Goal: Leave review/rating: Share an evaluation or opinion about a product, service, or content

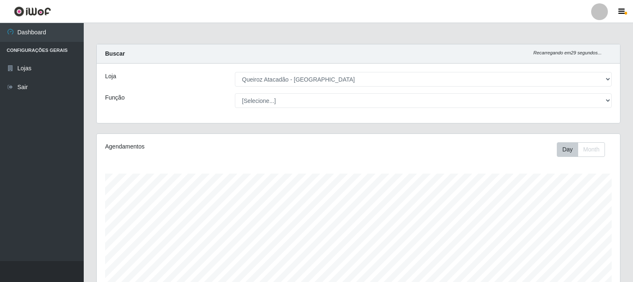
select select "464"
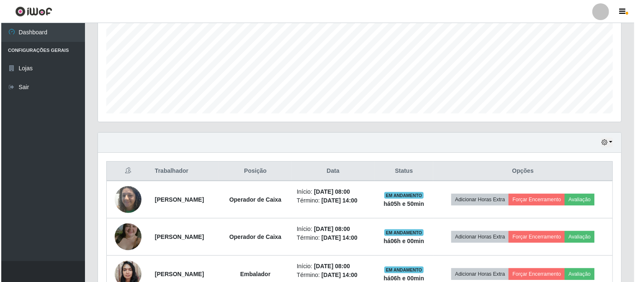
scroll to position [419, 0]
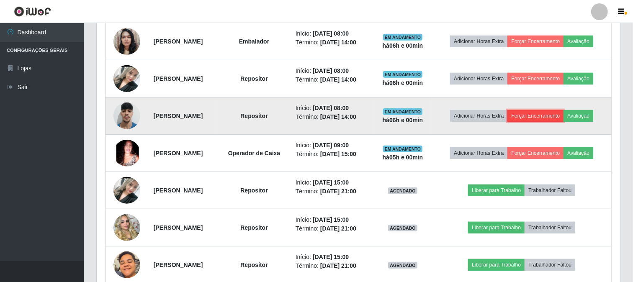
click at [553, 116] on button "Forçar Encerramento" at bounding box center [535, 116] width 56 height 12
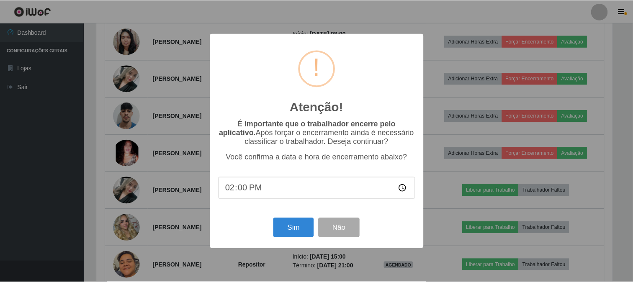
scroll to position [173, 518]
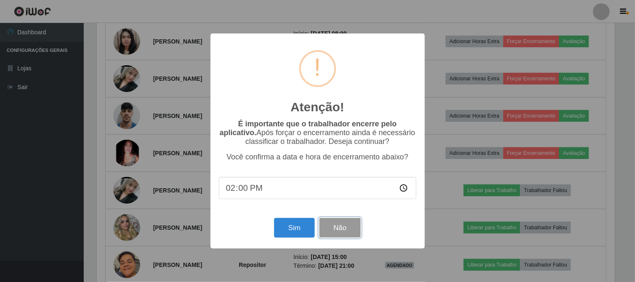
click at [341, 227] on button "Não" at bounding box center [339, 228] width 41 height 20
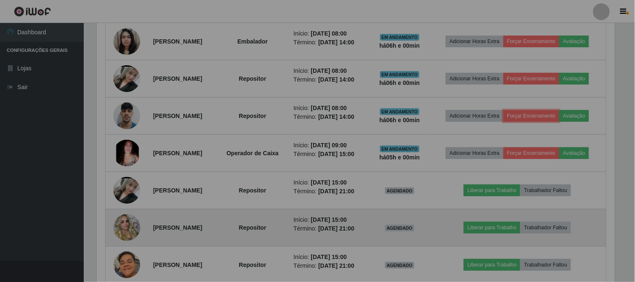
scroll to position [173, 523]
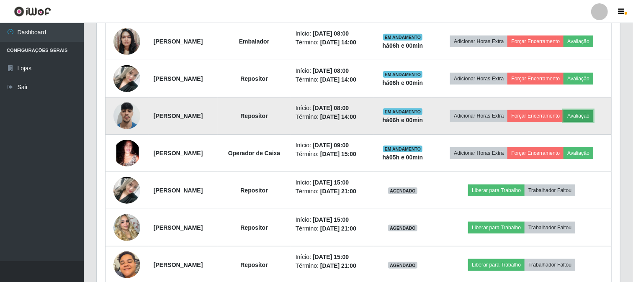
click at [585, 119] on button "Avaliação" at bounding box center [579, 116] width 30 height 12
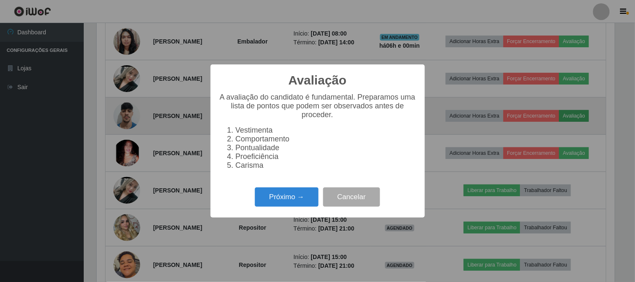
scroll to position [173, 518]
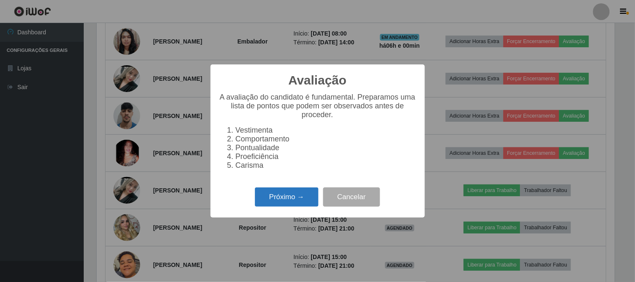
drag, startPoint x: 273, startPoint y: 208, endPoint x: 278, endPoint y: 206, distance: 5.4
click at [278, 206] on button "Próximo →" at bounding box center [287, 198] width 64 height 20
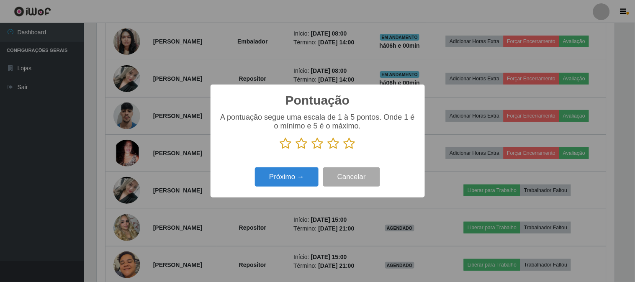
scroll to position [418523, 418179]
click at [351, 146] on icon at bounding box center [350, 143] width 12 height 13
click at [344, 150] on input "radio" at bounding box center [344, 150] width 0 height 0
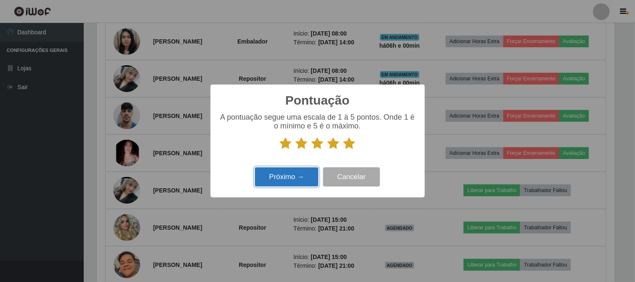
click at [290, 183] on button "Próximo →" at bounding box center [287, 177] width 64 height 20
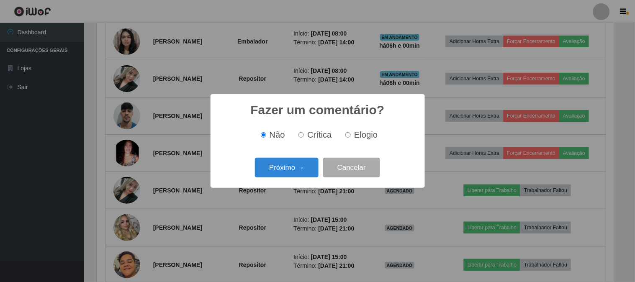
click at [354, 137] on span "Elogio" at bounding box center [365, 134] width 23 height 9
click at [351, 137] on input "Elogio" at bounding box center [347, 134] width 5 height 5
radio input "true"
click at [286, 163] on button "Próximo →" at bounding box center [287, 168] width 64 height 20
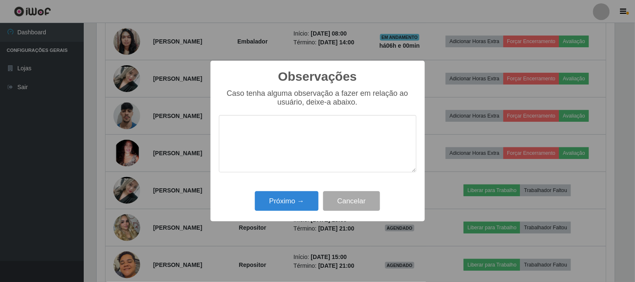
click at [304, 136] on textarea at bounding box center [318, 143] width 198 height 57
type textarea "PONTUAL"
click at [286, 199] on button "Próximo →" at bounding box center [287, 201] width 64 height 20
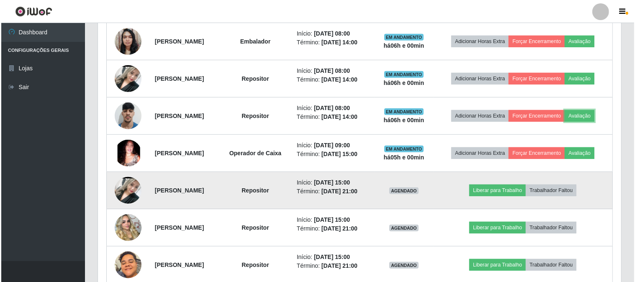
scroll to position [173, 523]
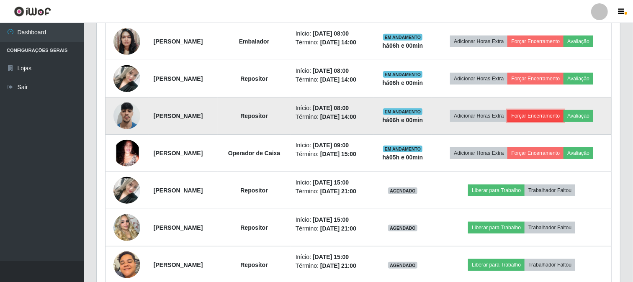
click at [535, 116] on button "Forçar Encerramento" at bounding box center [535, 116] width 56 height 12
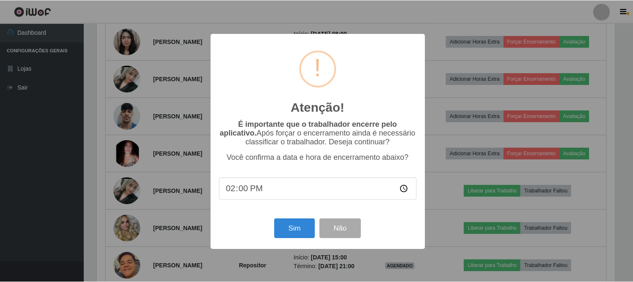
scroll to position [173, 518]
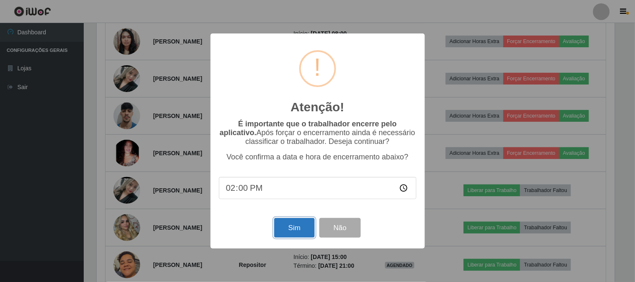
click at [296, 232] on button "Sim" at bounding box center [294, 228] width 41 height 20
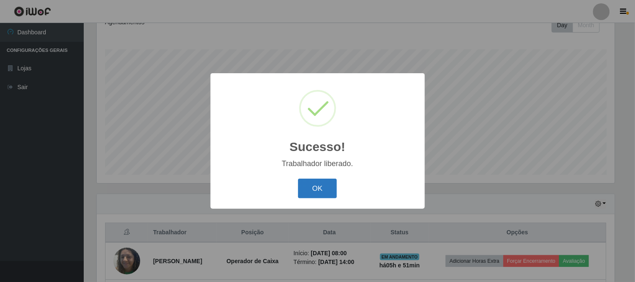
click at [328, 183] on button "OK" at bounding box center [317, 189] width 39 height 20
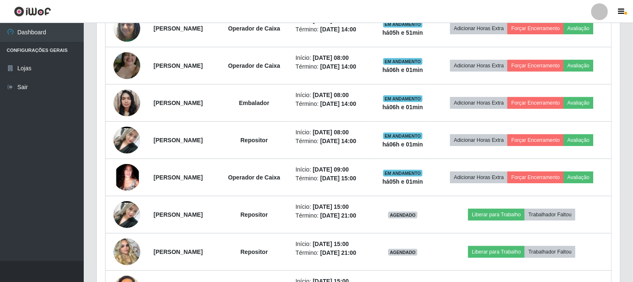
scroll to position [311, 0]
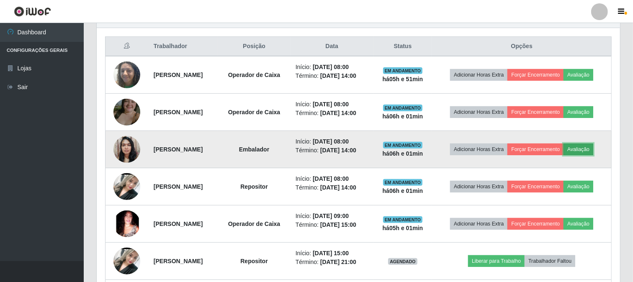
click at [593, 150] on button "Avaliação" at bounding box center [579, 150] width 30 height 12
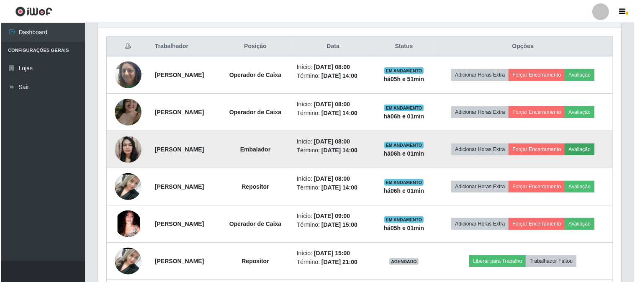
scroll to position [173, 518]
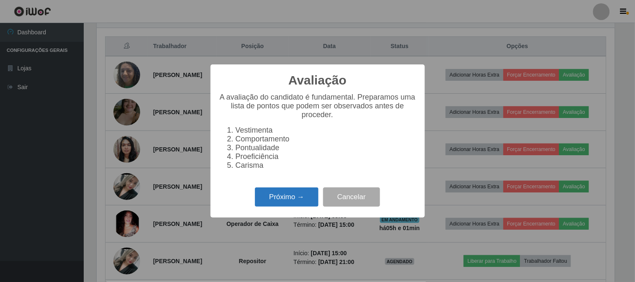
click at [281, 204] on button "Próximo →" at bounding box center [287, 198] width 64 height 20
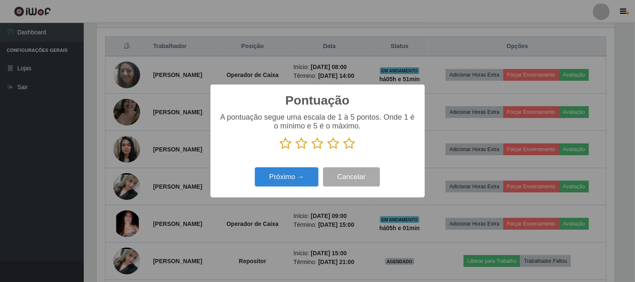
click at [348, 139] on icon at bounding box center [350, 143] width 12 height 13
click at [344, 150] on input "radio" at bounding box center [344, 150] width 0 height 0
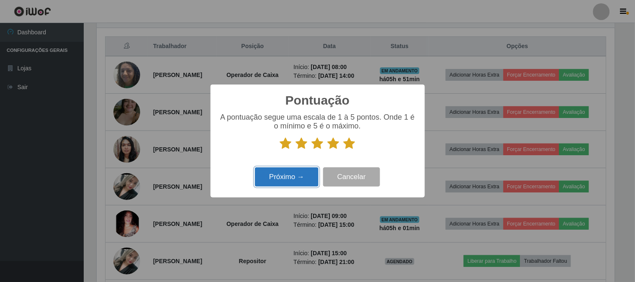
click at [295, 179] on button "Próximo →" at bounding box center [287, 177] width 64 height 20
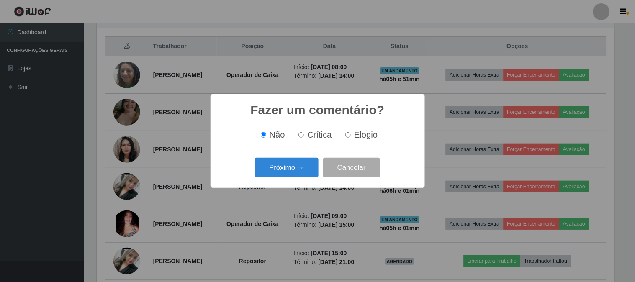
scroll to position [0, 0]
click at [349, 135] on input "Elogio" at bounding box center [347, 134] width 5 height 5
radio input "true"
click at [270, 178] on button "Próximo →" at bounding box center [287, 168] width 64 height 20
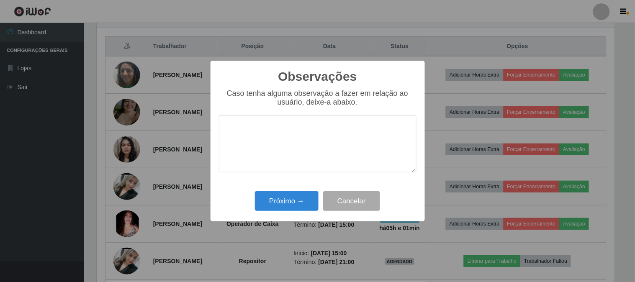
click at [295, 158] on textarea at bounding box center [318, 143] width 198 height 57
type textarea "PONTUAL"
click at [274, 200] on button "Próximo →" at bounding box center [287, 201] width 64 height 20
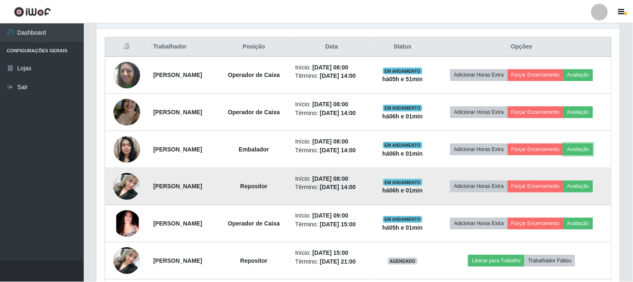
scroll to position [173, 523]
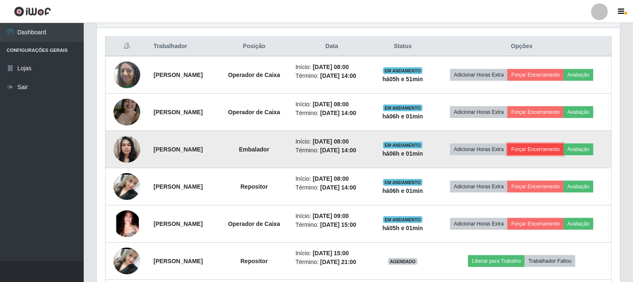
click at [546, 154] on button "Forçar Encerramento" at bounding box center [535, 150] width 56 height 12
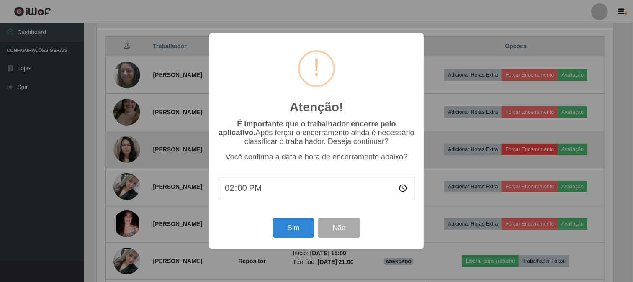
scroll to position [173, 518]
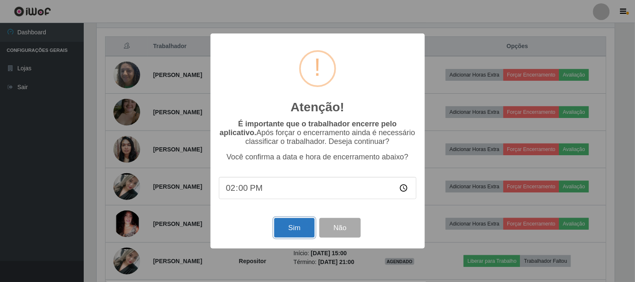
click at [288, 220] on button "Sim" at bounding box center [294, 228] width 41 height 20
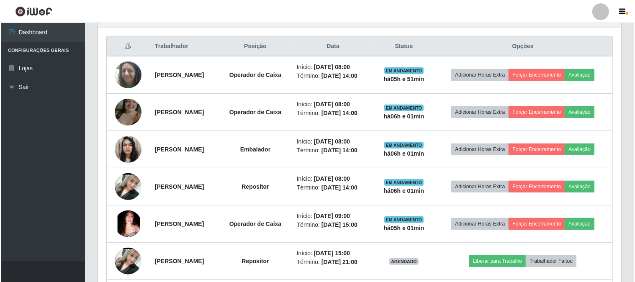
scroll to position [124, 0]
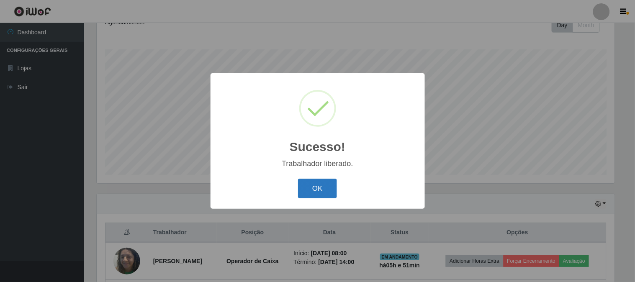
click at [317, 183] on button "OK" at bounding box center [317, 189] width 39 height 20
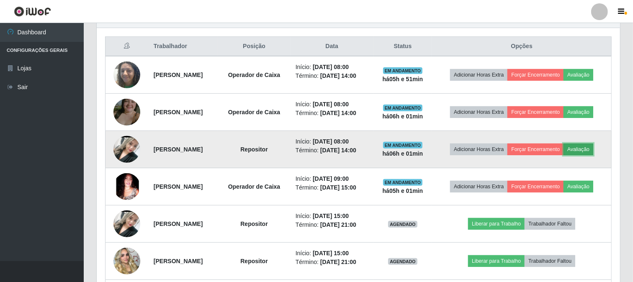
click at [593, 151] on button "Avaliação" at bounding box center [579, 150] width 30 height 12
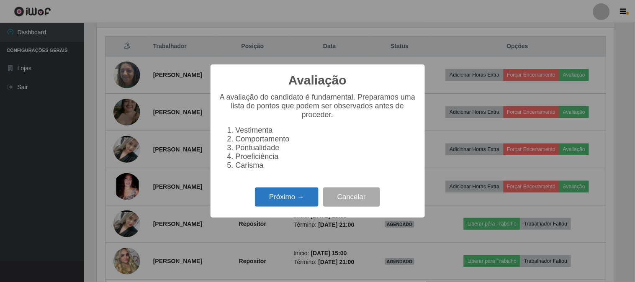
click at [271, 198] on button "Próximo →" at bounding box center [287, 198] width 64 height 20
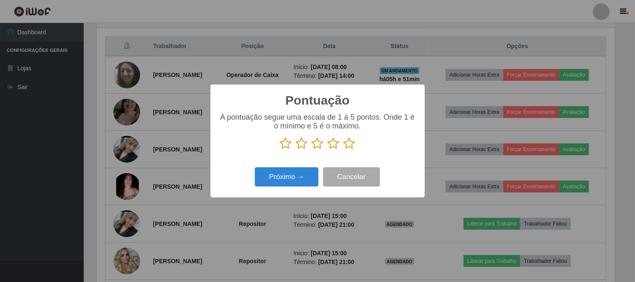
click at [353, 145] on icon at bounding box center [350, 143] width 12 height 13
click at [344, 150] on input "radio" at bounding box center [344, 150] width 0 height 0
click at [277, 196] on div "Pontuação × A pontuação segue uma escala de 1 à 5 pontos. Onde 1 é o mínimo e 5…" at bounding box center [318, 141] width 214 height 113
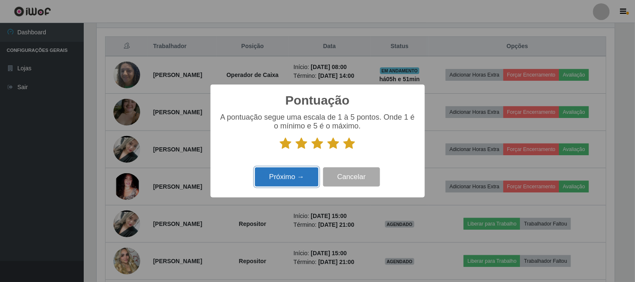
click at [285, 185] on button "Próximo →" at bounding box center [287, 177] width 64 height 20
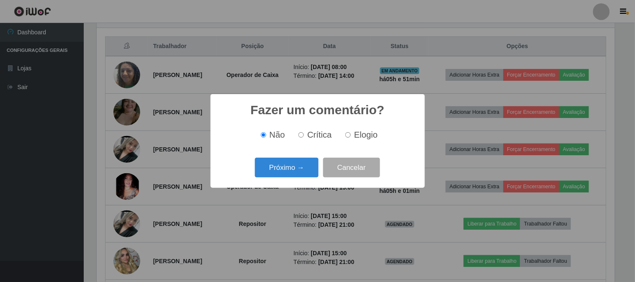
click at [347, 139] on label "Elogio" at bounding box center [360, 135] width 36 height 10
click at [347, 138] on input "Elogio" at bounding box center [347, 134] width 5 height 5
radio input "true"
click at [285, 164] on button "Próximo →" at bounding box center [287, 168] width 64 height 20
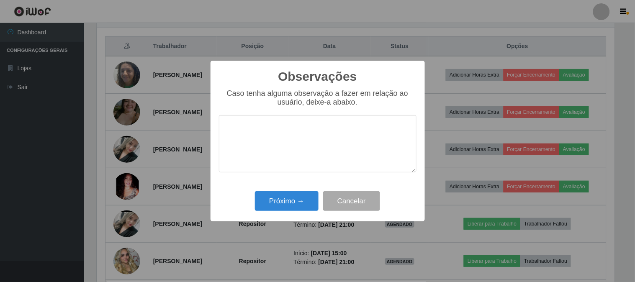
click at [275, 149] on textarea at bounding box center [318, 143] width 198 height 57
type textarea "PONTUAL"
click at [270, 204] on button "Próximo →" at bounding box center [287, 201] width 64 height 20
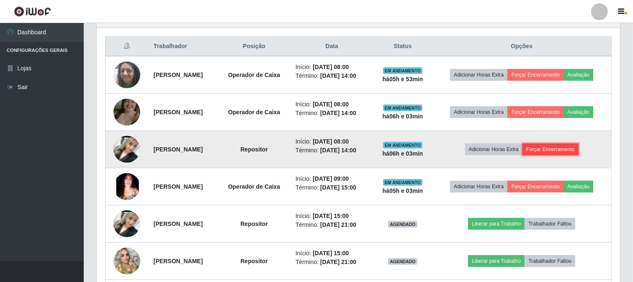
click at [566, 146] on button "Forçar Encerramento" at bounding box center [551, 150] width 56 height 12
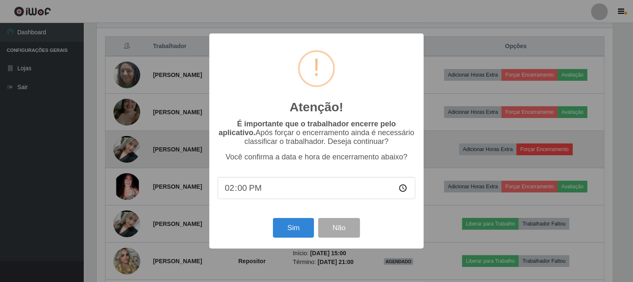
scroll to position [173, 518]
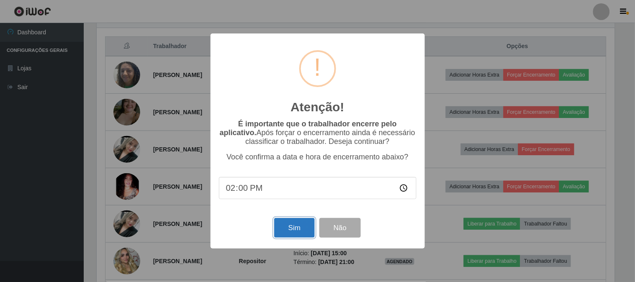
click at [298, 231] on button "Sim" at bounding box center [294, 228] width 41 height 20
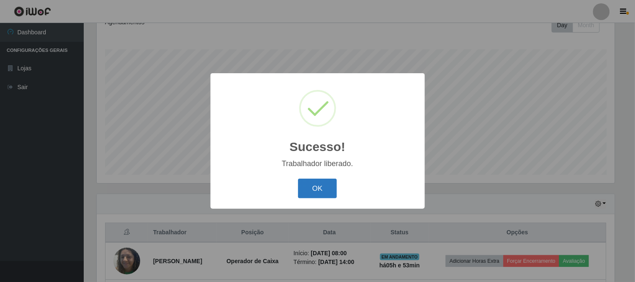
click at [304, 191] on button "OK" at bounding box center [317, 189] width 39 height 20
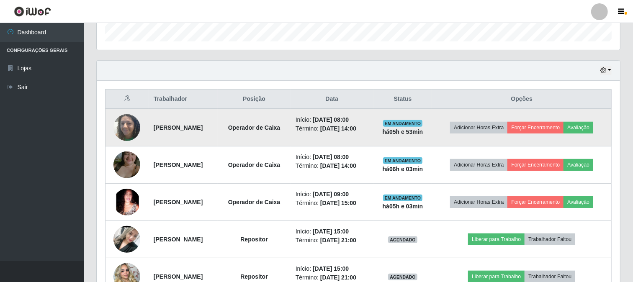
scroll to position [311, 0]
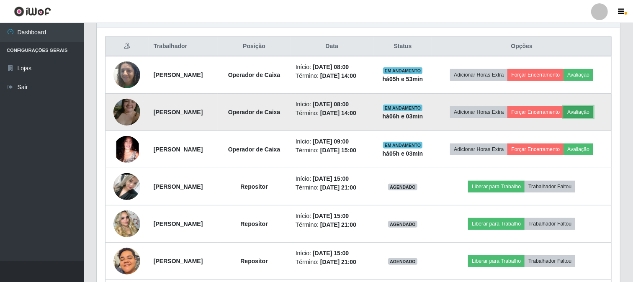
click at [585, 112] on button "Avaliação" at bounding box center [579, 112] width 30 height 12
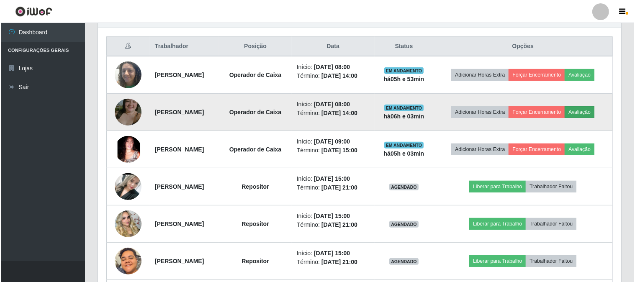
scroll to position [173, 518]
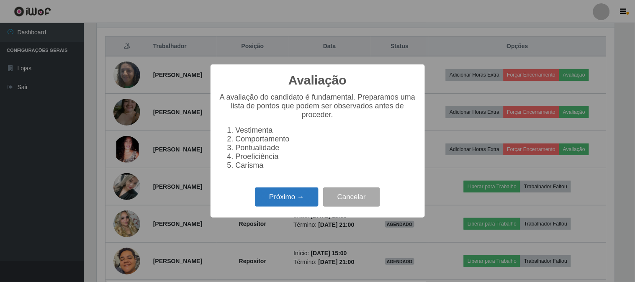
click at [292, 196] on button "Próximo →" at bounding box center [287, 198] width 64 height 20
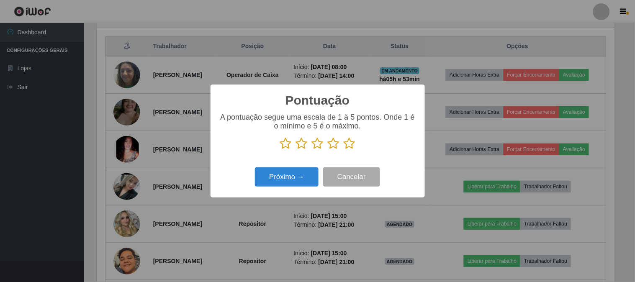
click at [345, 144] on icon at bounding box center [350, 143] width 12 height 13
click at [344, 150] on input "radio" at bounding box center [344, 150] width 0 height 0
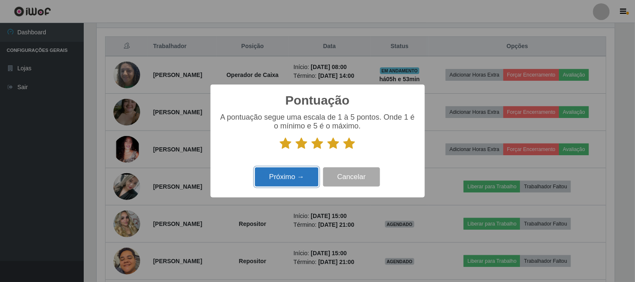
click at [278, 183] on button "Próximo →" at bounding box center [287, 177] width 64 height 20
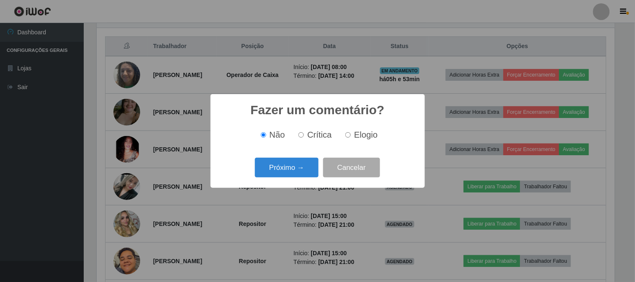
drag, startPoint x: 356, startPoint y: 135, endPoint x: 329, endPoint y: 142, distance: 28.2
click at [354, 136] on span "Elogio" at bounding box center [365, 134] width 23 height 9
click at [348, 136] on input "Elogio" at bounding box center [347, 134] width 5 height 5
radio input "true"
click at [309, 162] on button "Próximo →" at bounding box center [287, 168] width 64 height 20
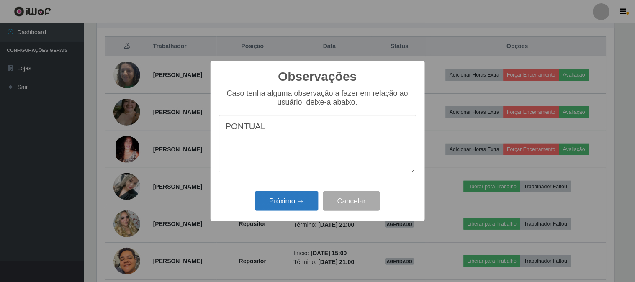
type textarea "PONTUAL"
click at [293, 200] on button "Próximo →" at bounding box center [287, 201] width 64 height 20
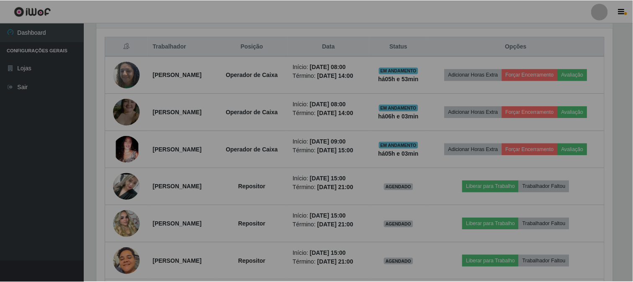
scroll to position [173, 523]
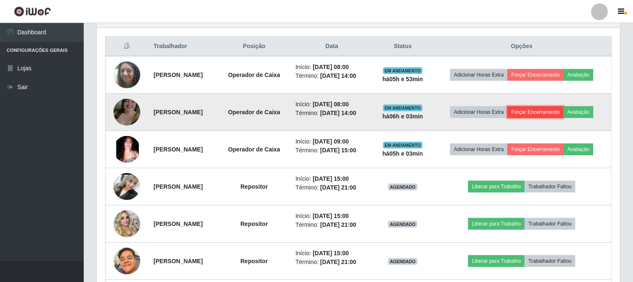
click at [550, 110] on button "Forçar Encerramento" at bounding box center [535, 112] width 56 height 12
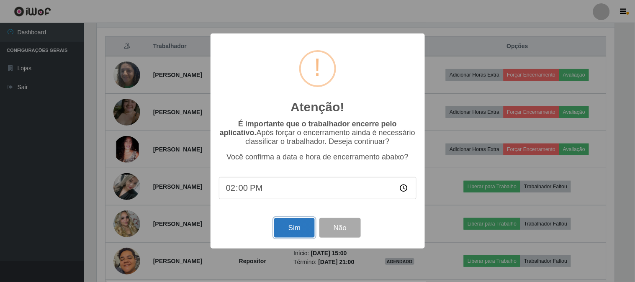
click at [299, 234] on button "Sim" at bounding box center [294, 228] width 41 height 20
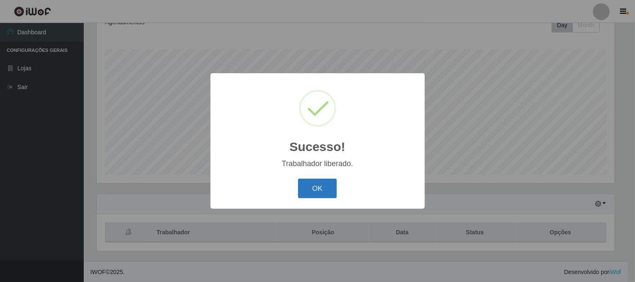
click at [317, 181] on button "OK" at bounding box center [317, 189] width 39 height 20
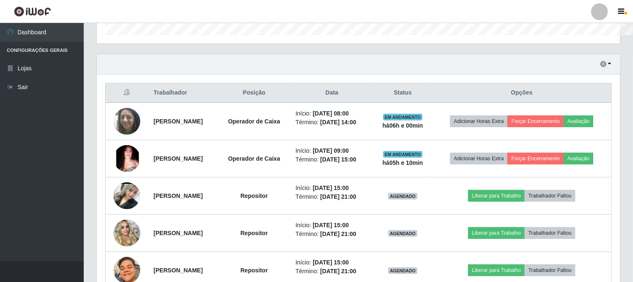
scroll to position [418523, 418174]
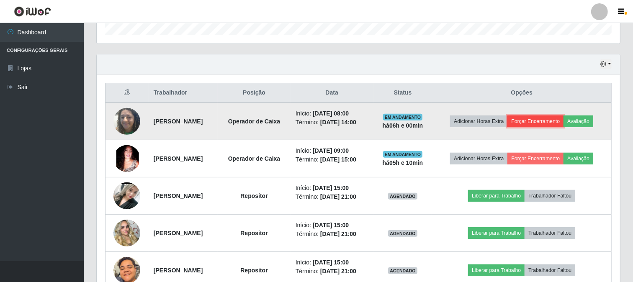
click at [551, 119] on button "Forçar Encerramento" at bounding box center [535, 122] width 56 height 12
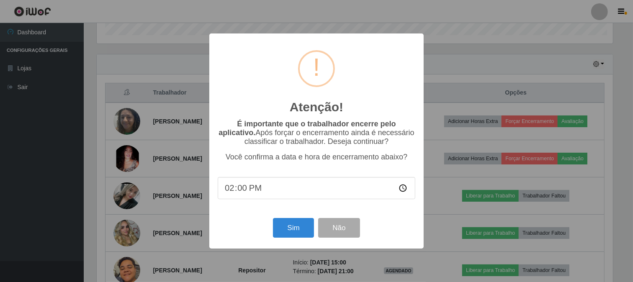
scroll to position [173, 518]
click at [289, 221] on button "Sim" at bounding box center [294, 228] width 41 height 20
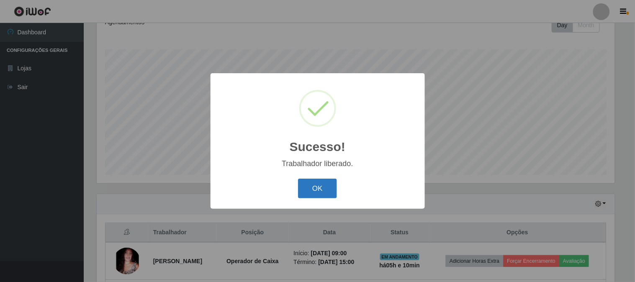
click at [324, 193] on button "OK" at bounding box center [317, 189] width 39 height 20
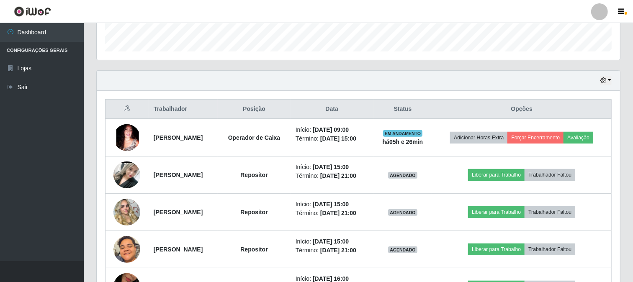
scroll to position [264, 0]
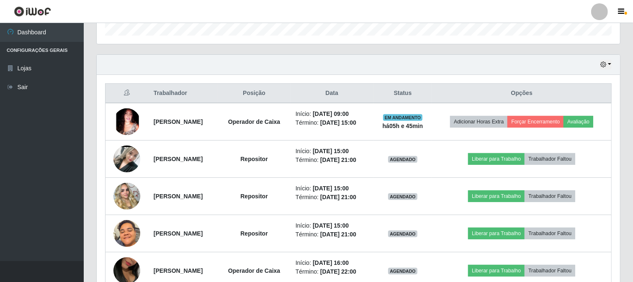
click at [421, 89] on div "Trabalhador Posição Data Status Opções [PERSON_NAME] Operador de Caixa Início: …" at bounding box center [358, 279] width 523 height 409
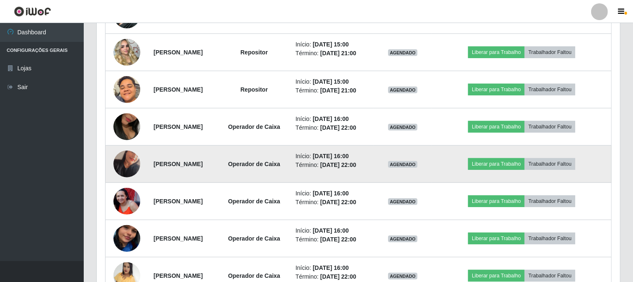
scroll to position [497, 0]
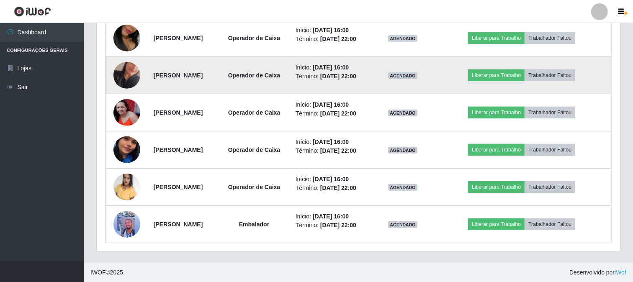
click at [417, 78] on span "AGENDADO" at bounding box center [402, 75] width 29 height 7
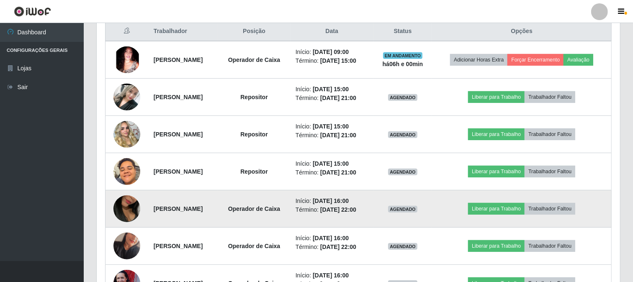
scroll to position [311, 0]
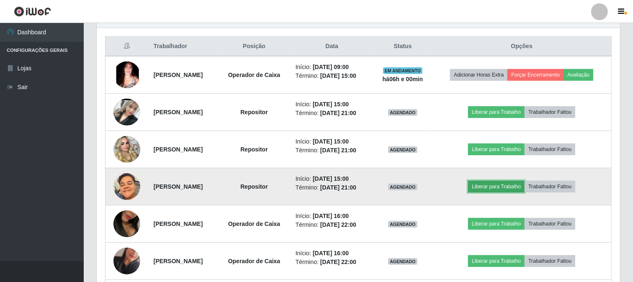
click at [495, 187] on button "Liberar para Trabalho" at bounding box center [496, 187] width 57 height 12
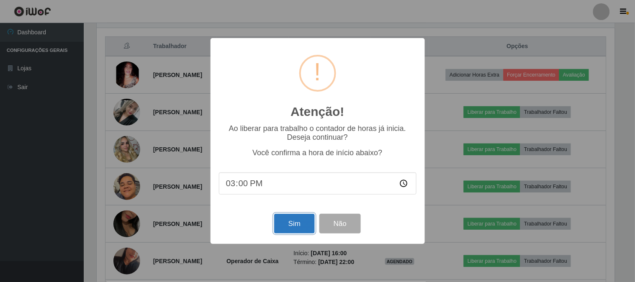
click at [308, 227] on button "Sim" at bounding box center [294, 224] width 41 height 20
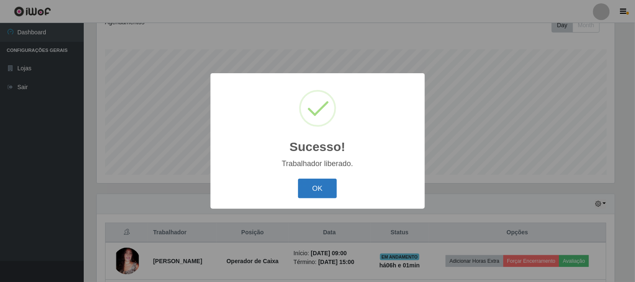
click at [317, 187] on button "OK" at bounding box center [317, 189] width 39 height 20
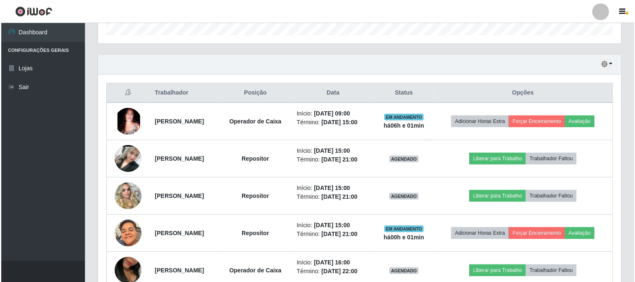
scroll to position [311, 0]
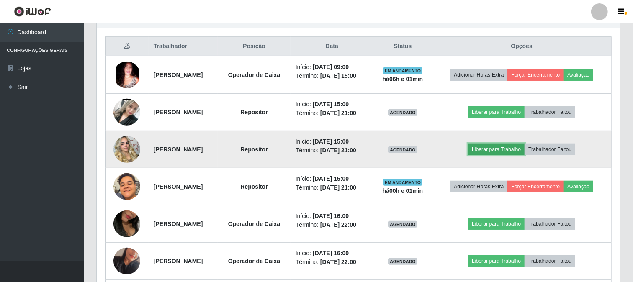
click at [507, 148] on button "Liberar para Trabalho" at bounding box center [496, 150] width 57 height 12
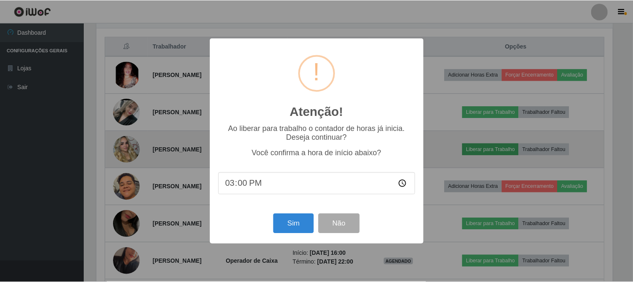
scroll to position [173, 518]
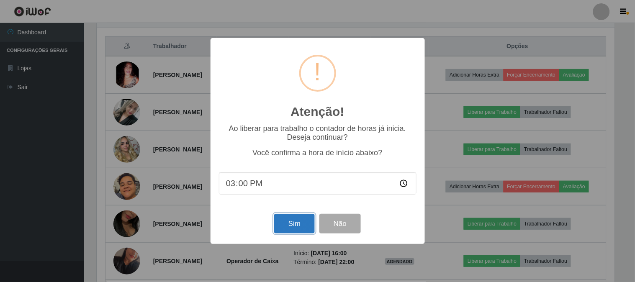
click at [289, 227] on button "Sim" at bounding box center [294, 224] width 41 height 20
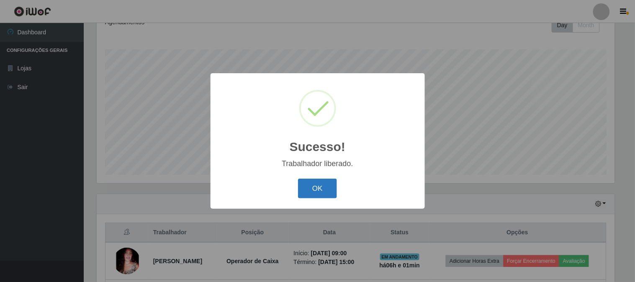
click at [328, 186] on button "OK" at bounding box center [317, 189] width 39 height 20
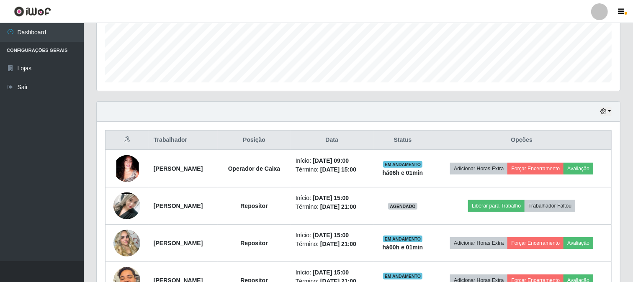
scroll to position [218, 0]
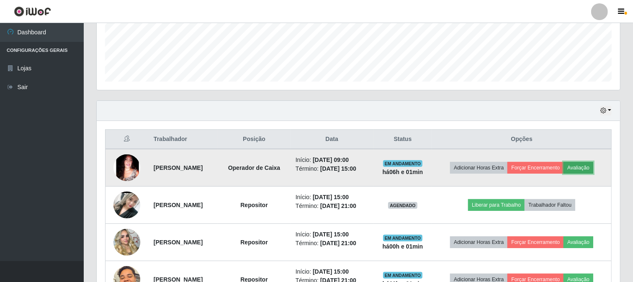
click at [572, 165] on button "Avaliação" at bounding box center [579, 168] width 30 height 12
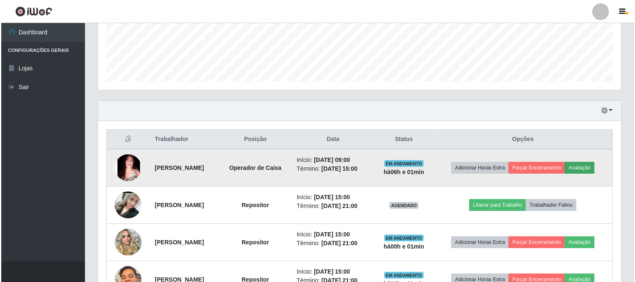
scroll to position [173, 518]
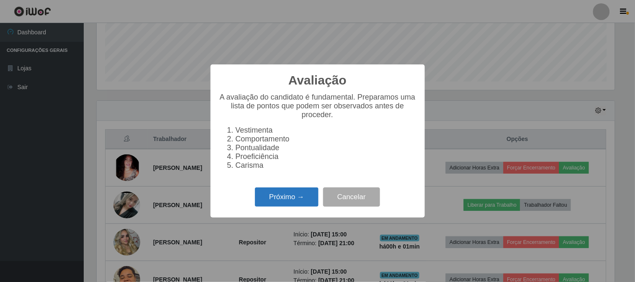
click at [307, 203] on button "Próximo →" at bounding box center [287, 198] width 64 height 20
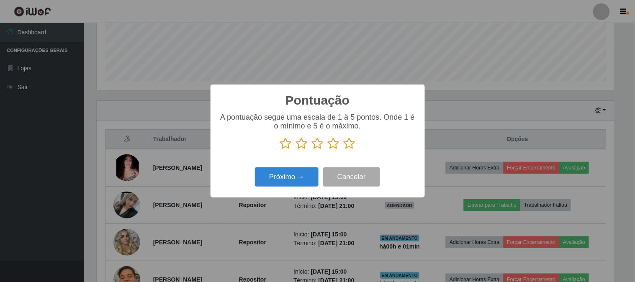
scroll to position [418523, 418179]
click at [352, 147] on icon at bounding box center [350, 143] width 12 height 13
click at [344, 150] on input "radio" at bounding box center [344, 150] width 0 height 0
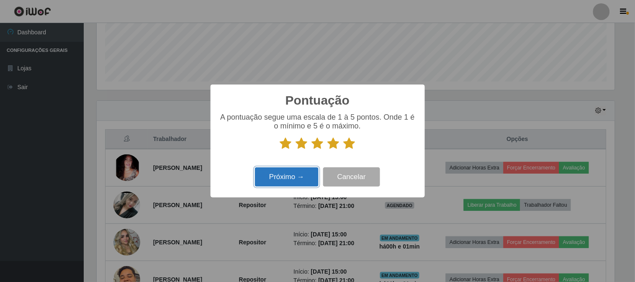
click at [303, 174] on button "Próximo →" at bounding box center [287, 177] width 64 height 20
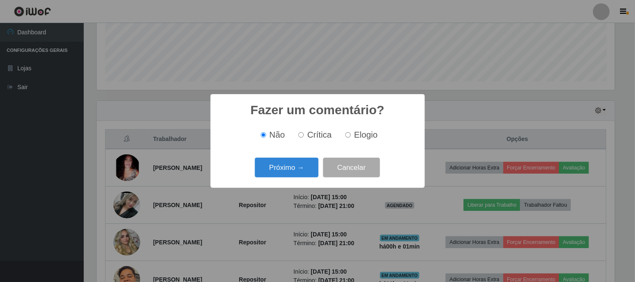
click at [294, 123] on div "Não Crítica Elogio" at bounding box center [318, 135] width 198 height 25
click at [352, 136] on label "Elogio" at bounding box center [360, 135] width 36 height 10
click at [351, 136] on input "Elogio" at bounding box center [347, 134] width 5 height 5
radio input "true"
click at [288, 151] on div "Fazer um comentário? × Não Crítica Elogio Próximo → Cancelar" at bounding box center [318, 141] width 214 height 94
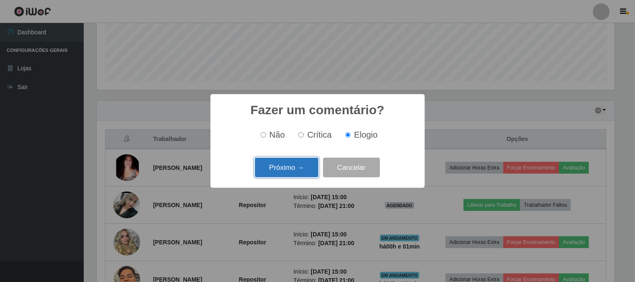
click at [287, 162] on button "Próximo →" at bounding box center [287, 168] width 64 height 20
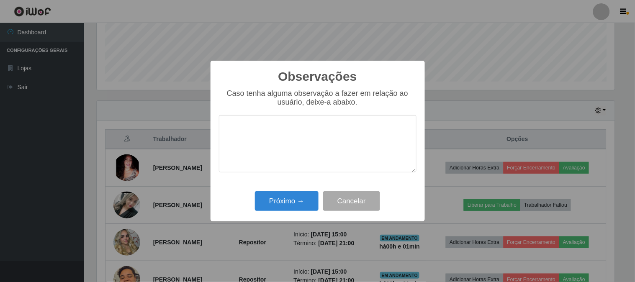
click at [265, 136] on textarea at bounding box center [318, 143] width 198 height 57
type textarea "PONTUAL"
click at [267, 211] on button "Próximo →" at bounding box center [287, 201] width 64 height 20
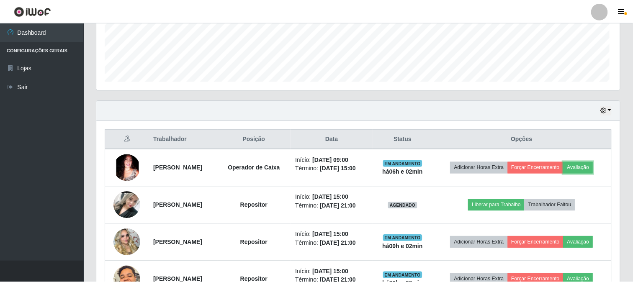
scroll to position [173, 523]
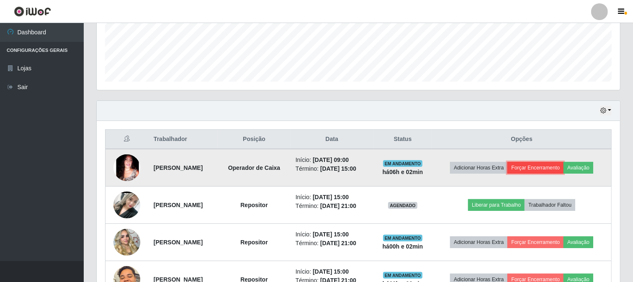
click at [552, 172] on button "Forçar Encerramento" at bounding box center [535, 168] width 56 height 12
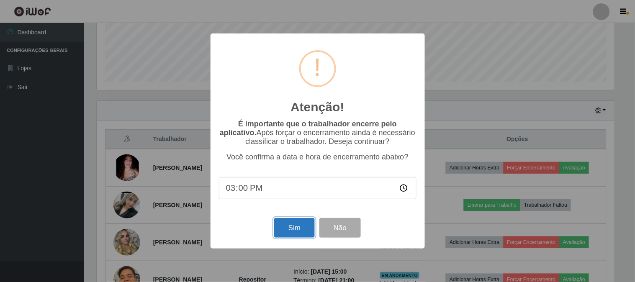
click at [296, 234] on button "Sim" at bounding box center [294, 228] width 41 height 20
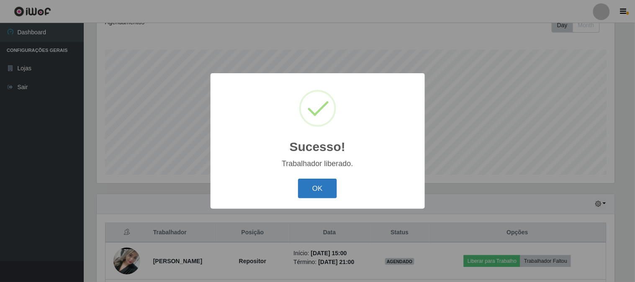
click at [320, 191] on button "OK" at bounding box center [317, 189] width 39 height 20
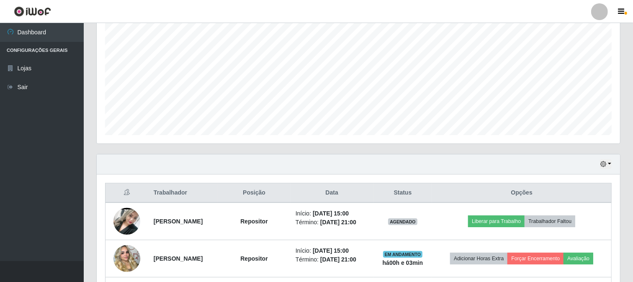
scroll to position [218, 0]
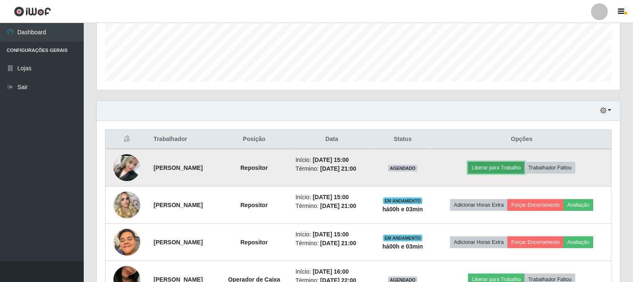
click at [505, 173] on button "Liberar para Trabalho" at bounding box center [496, 168] width 57 height 12
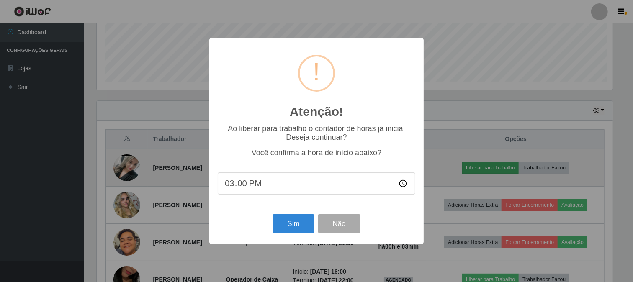
scroll to position [173, 518]
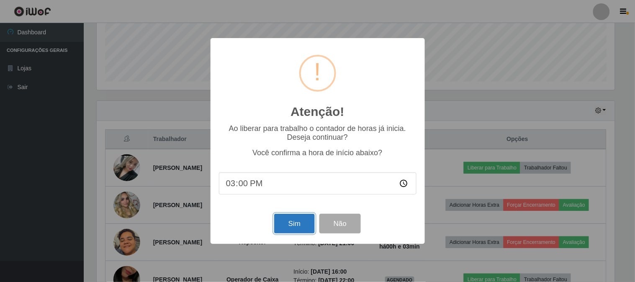
click at [300, 224] on button "Sim" at bounding box center [294, 224] width 41 height 20
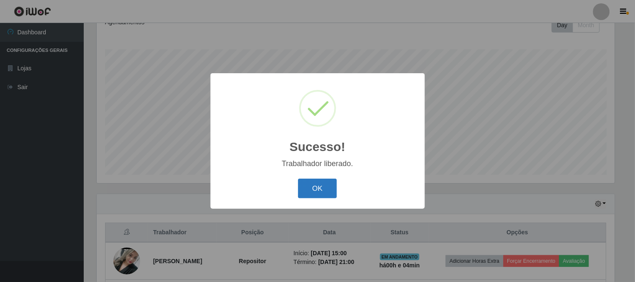
click at [325, 193] on button "OK" at bounding box center [317, 189] width 39 height 20
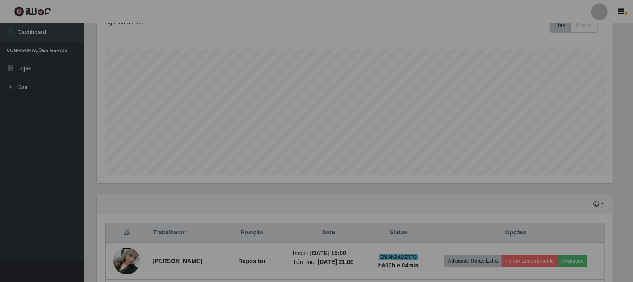
scroll to position [173, 523]
